Goal: Check status

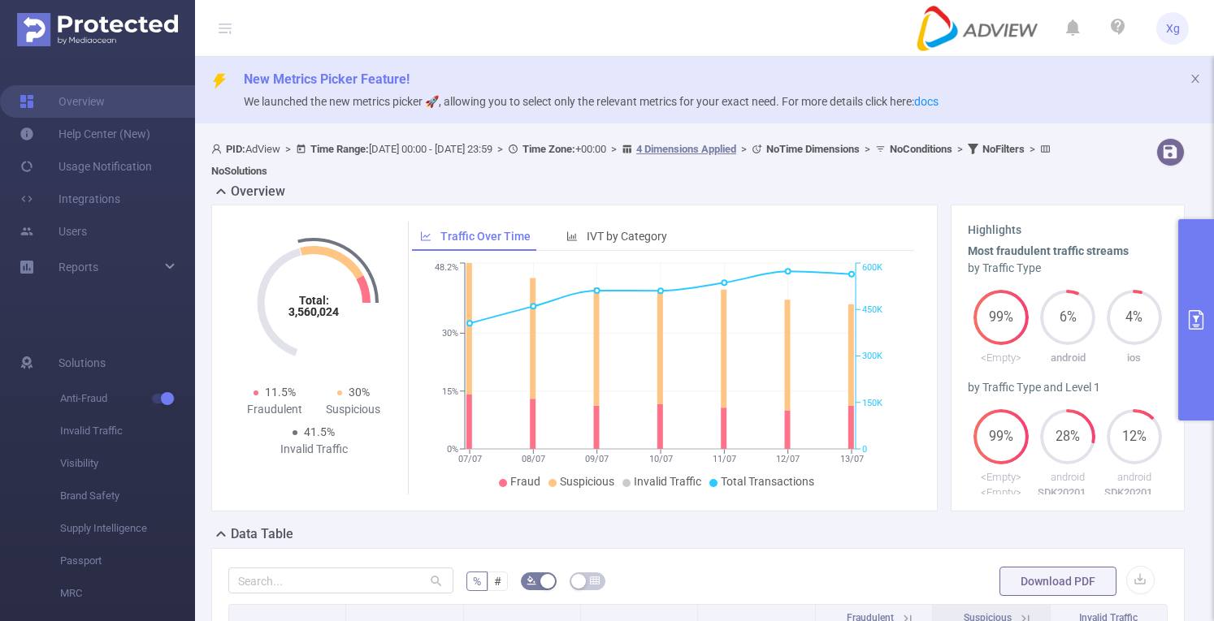
click at [1196, 303] on button "primary" at bounding box center [1196, 319] width 36 height 201
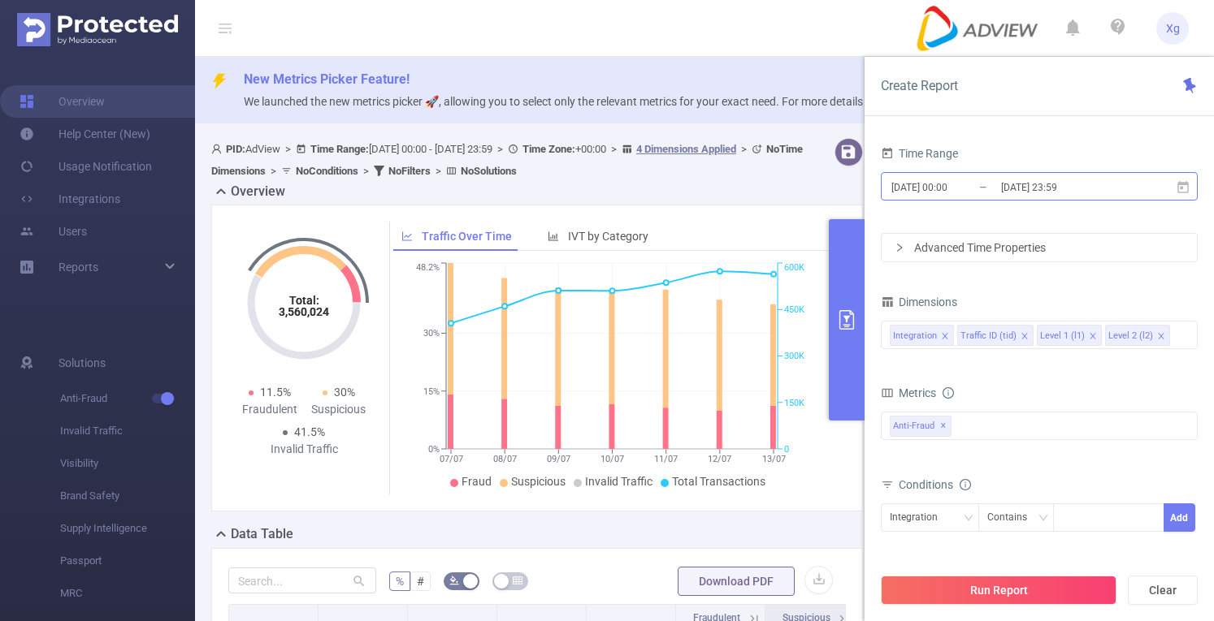
click at [1018, 188] on input "[DATE] 23:59" at bounding box center [1065, 187] width 132 height 22
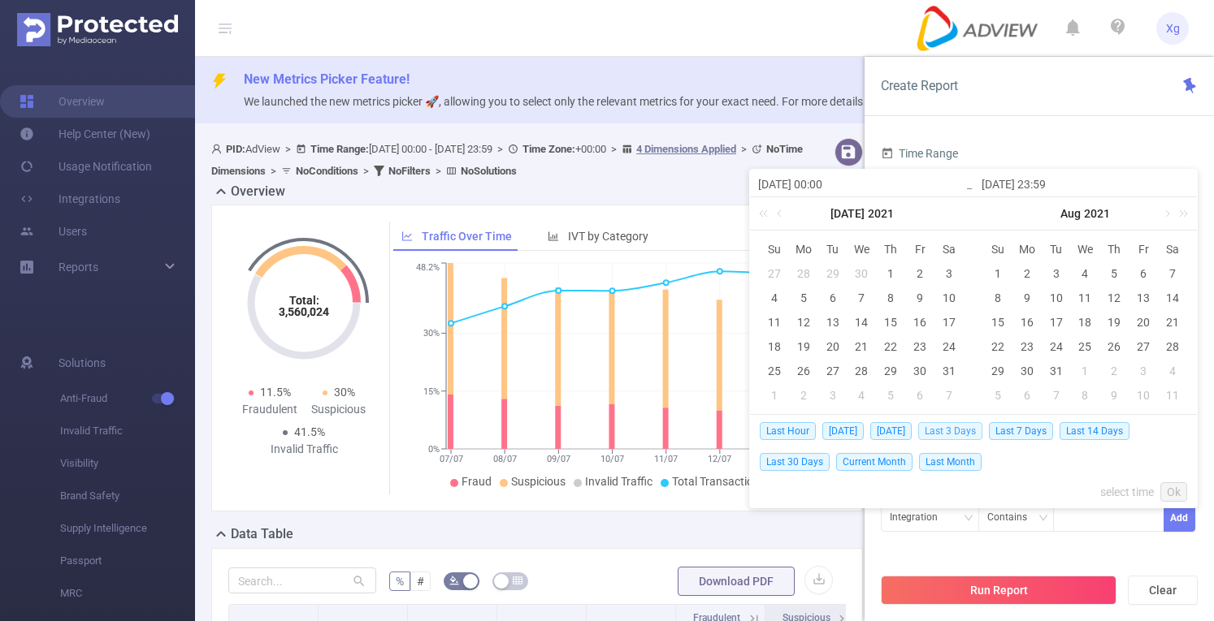
click at [950, 430] on span "Last 3 Days" at bounding box center [950, 431] width 64 height 18
type input "[DATE] 00:00"
type input "[DATE] 23:59"
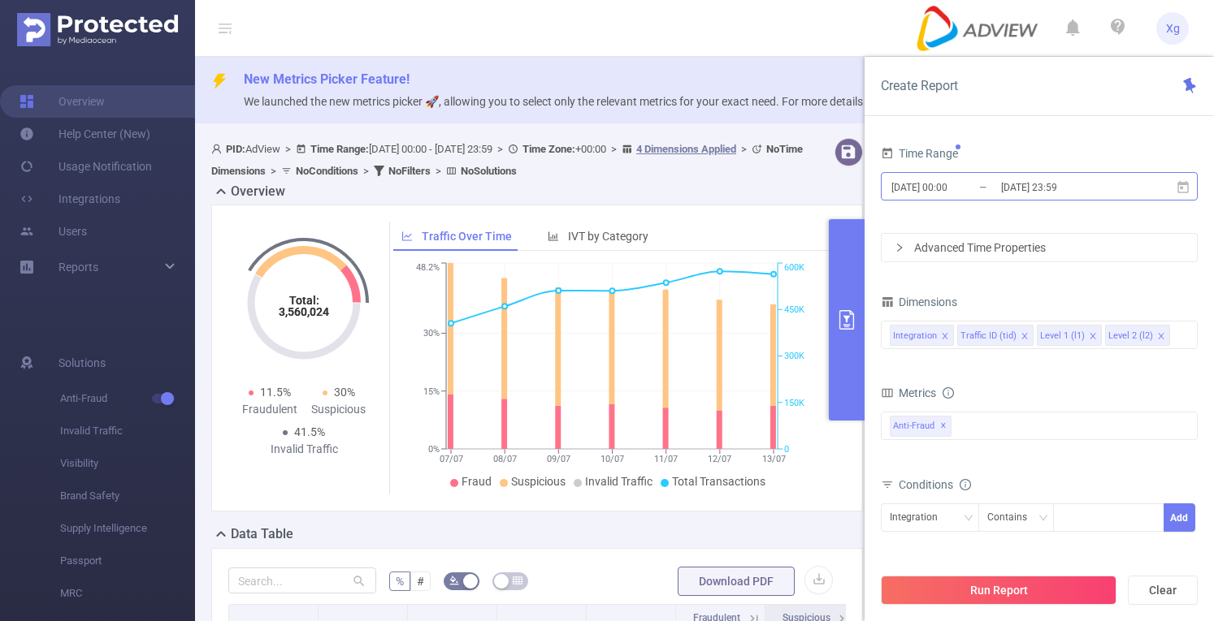
click at [936, 188] on input "[DATE] 00:00" at bounding box center [956, 187] width 132 height 22
click at [959, 587] on button "Run Report" at bounding box center [999, 590] width 236 height 29
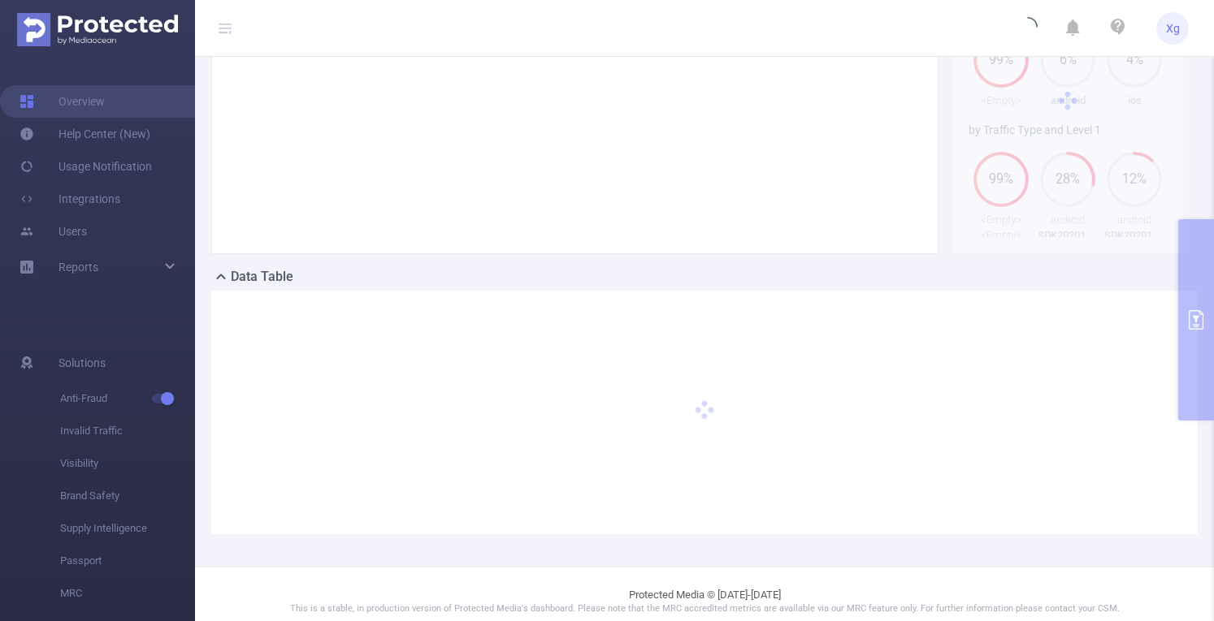
scroll to position [270, 0]
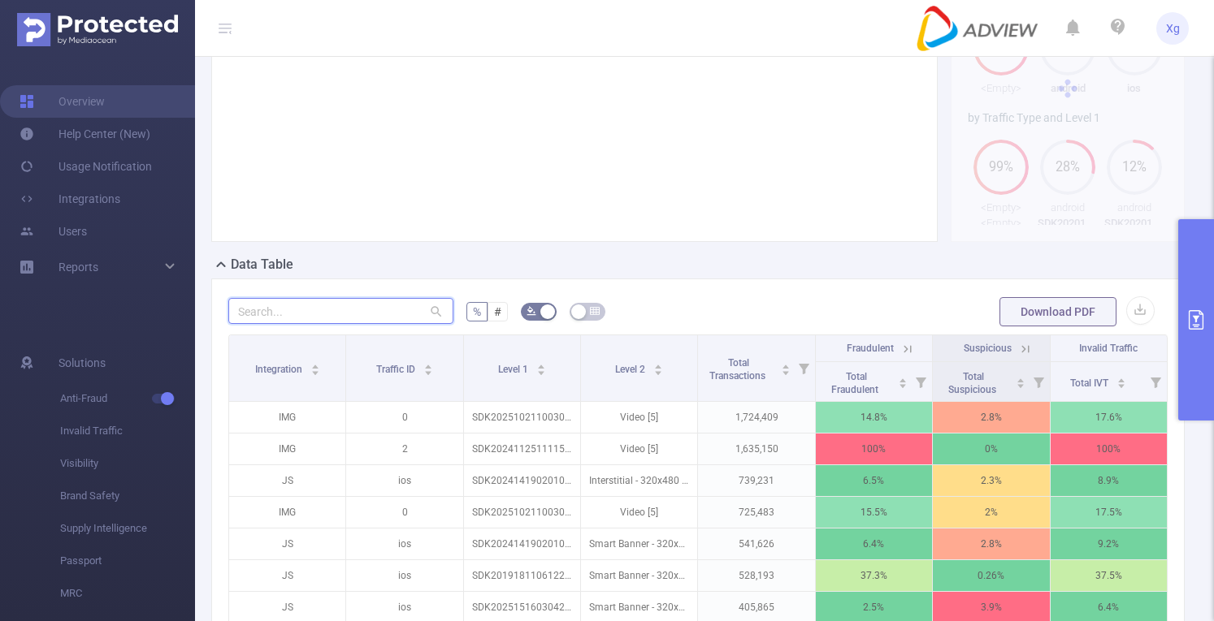
click at [390, 313] on input "text" at bounding box center [340, 311] width 225 height 26
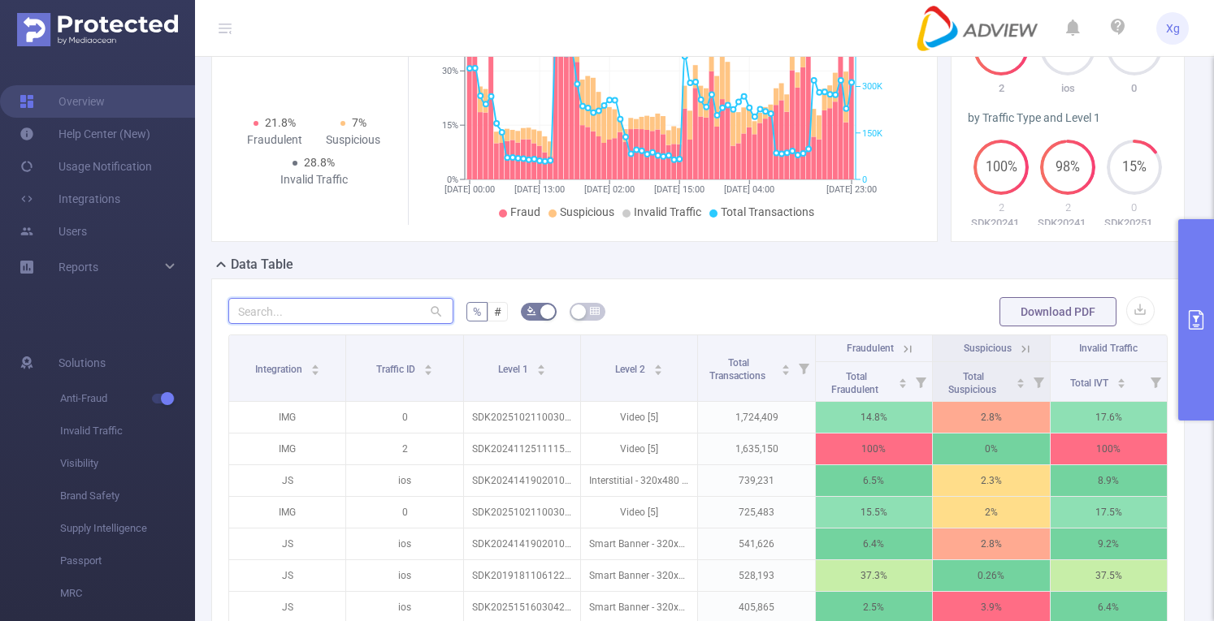
paste input "sdk20241818060101i93d1eu7vs047ah"
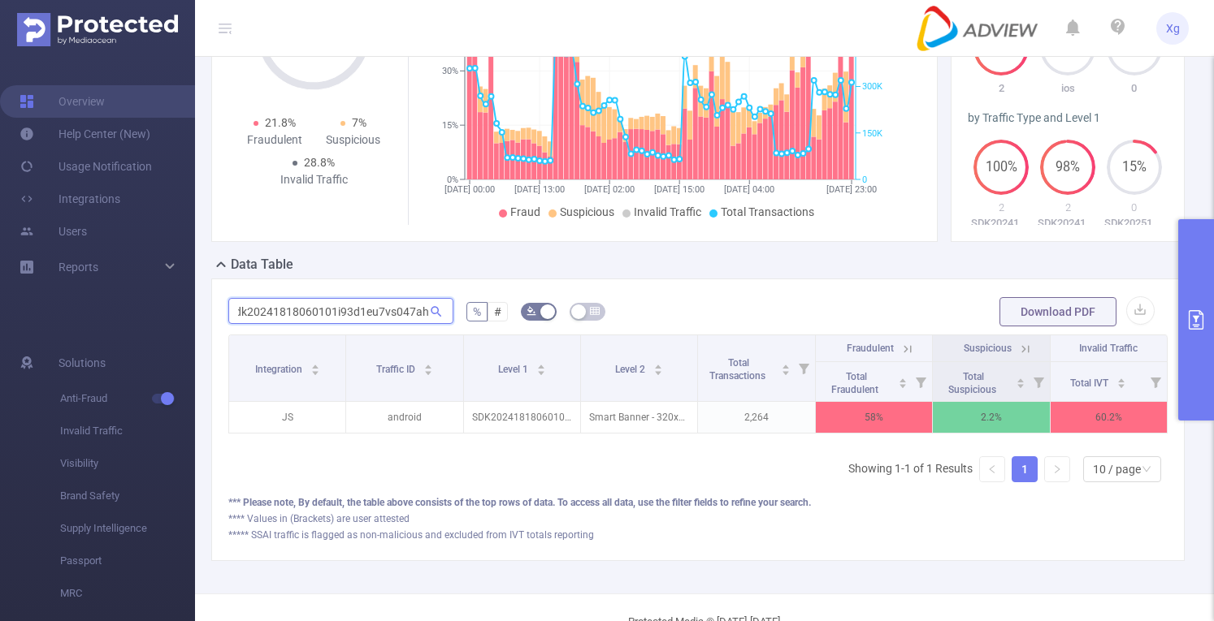
scroll to position [0, 3]
click at [892, 344] on icon at bounding box center [901, 348] width 19 height 16
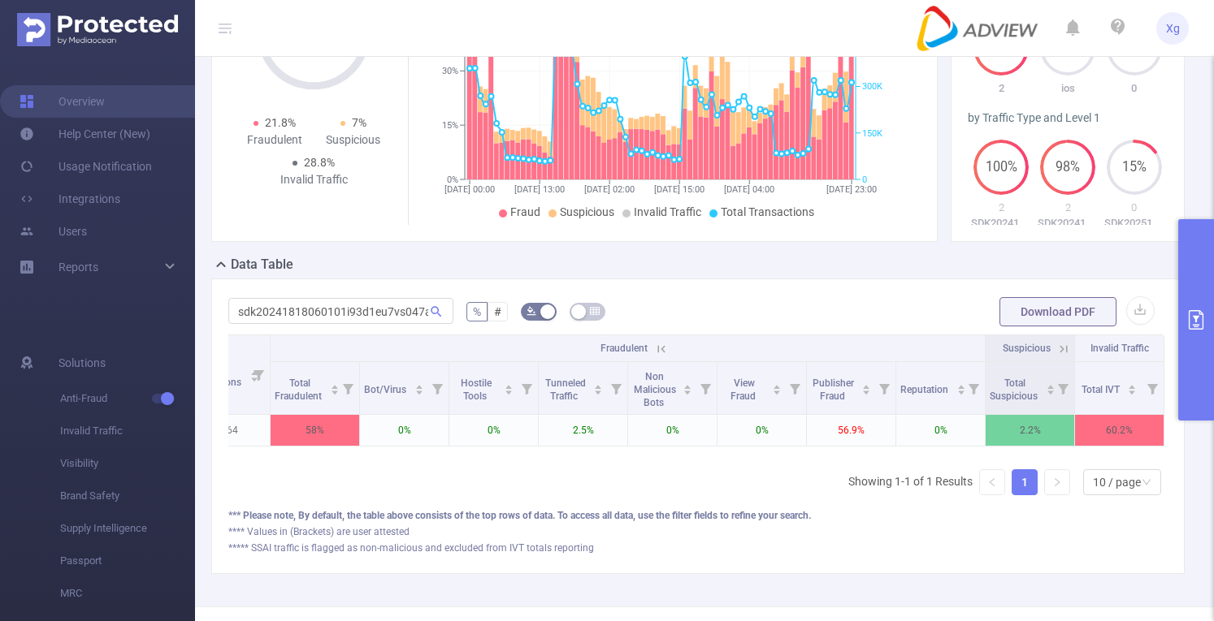
scroll to position [0, 0]
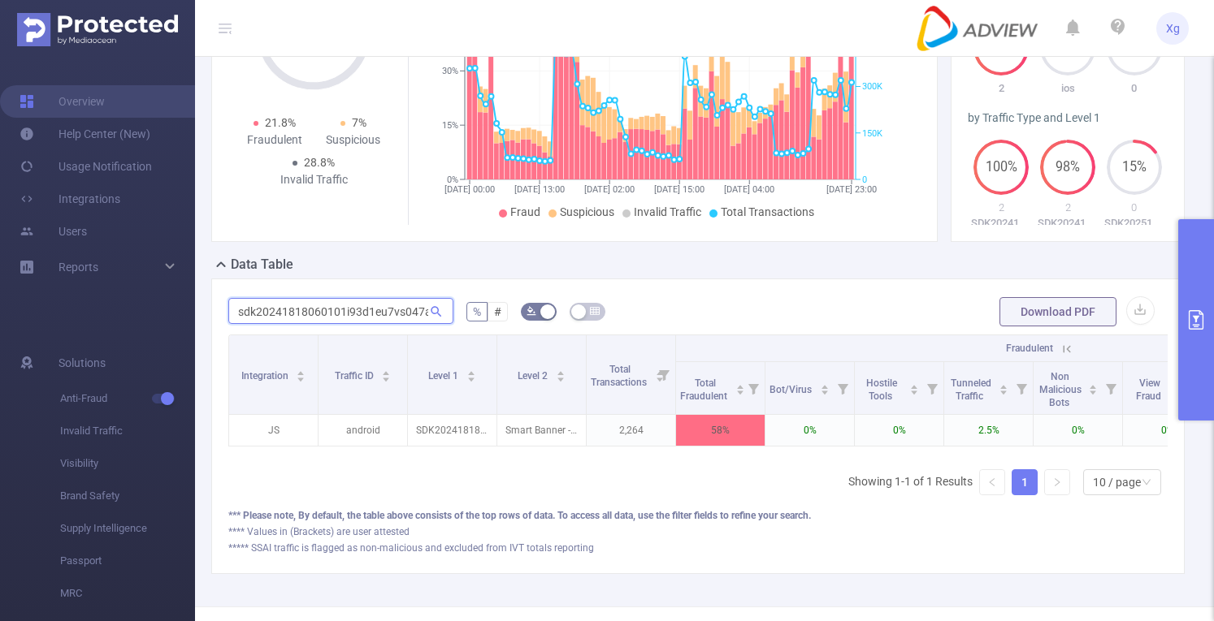
click at [406, 312] on input "sdk20241818060101i93d1eu7vs047ah" at bounding box center [340, 311] width 225 height 26
paste input "620040509uikayzvmdifn11l"
type input "sdk20241620040509uikayzvmdifn11l"
